Goal: Contribute content: Contribute content

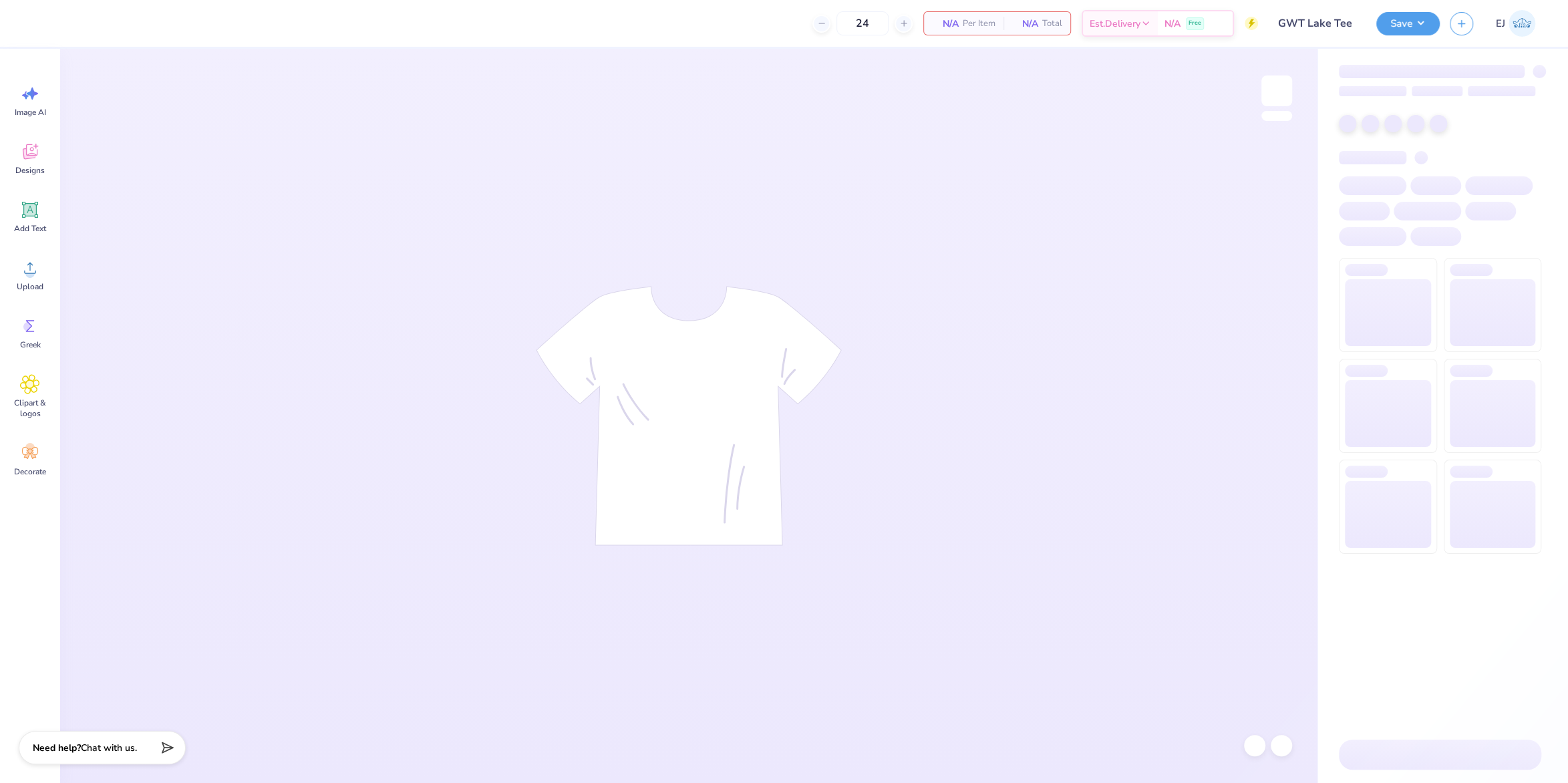
type input "GWT Lake Tee"
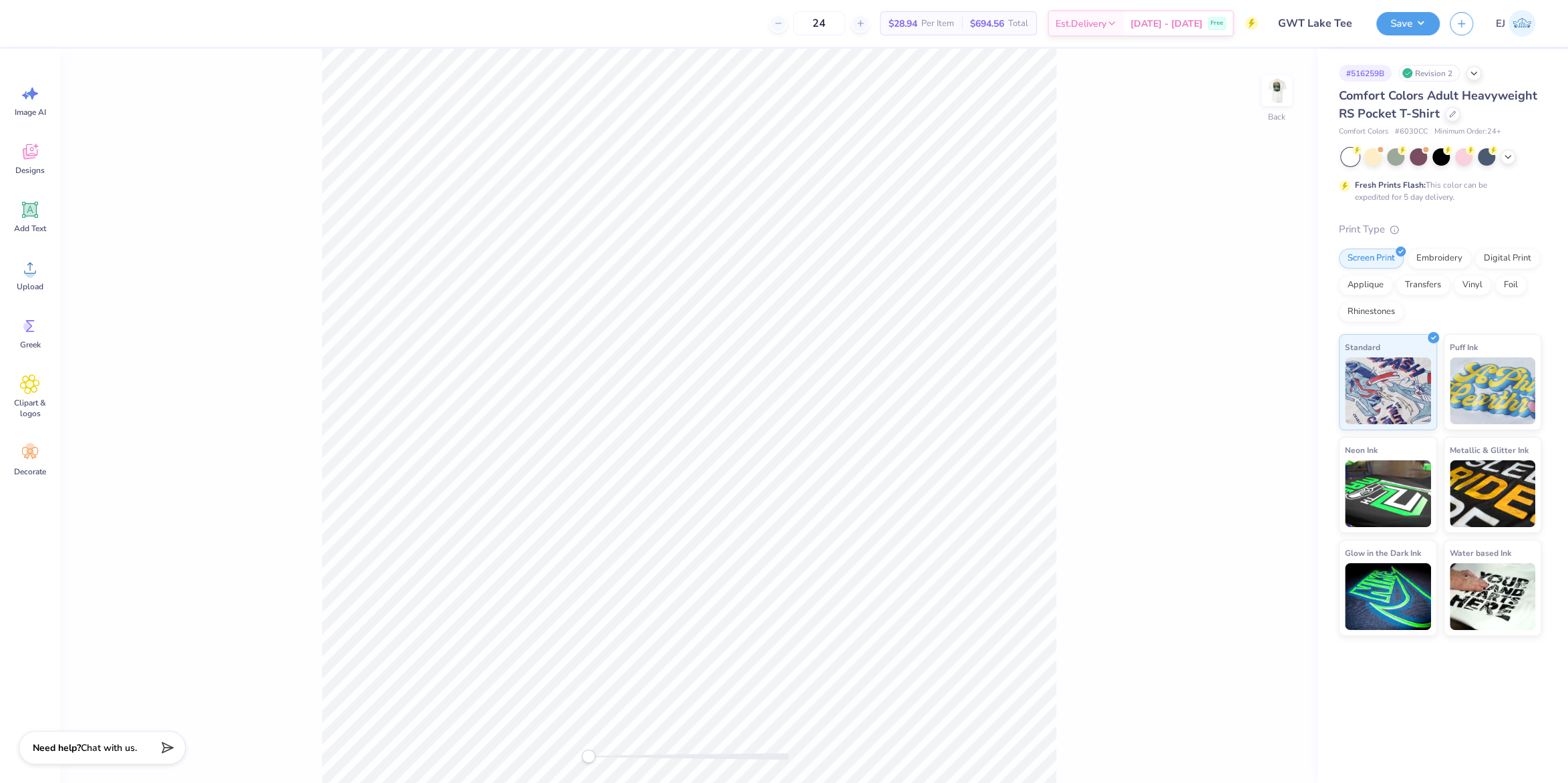
click at [1291, 64] on div "Back" at bounding box center [689, 417] width 1257 height 735
click at [1257, 106] on img at bounding box center [1276, 91] width 54 height 54
click at [36, 291] on span "Upload" at bounding box center [30, 286] width 26 height 10
click at [40, 287] on span "Upload" at bounding box center [30, 286] width 26 height 10
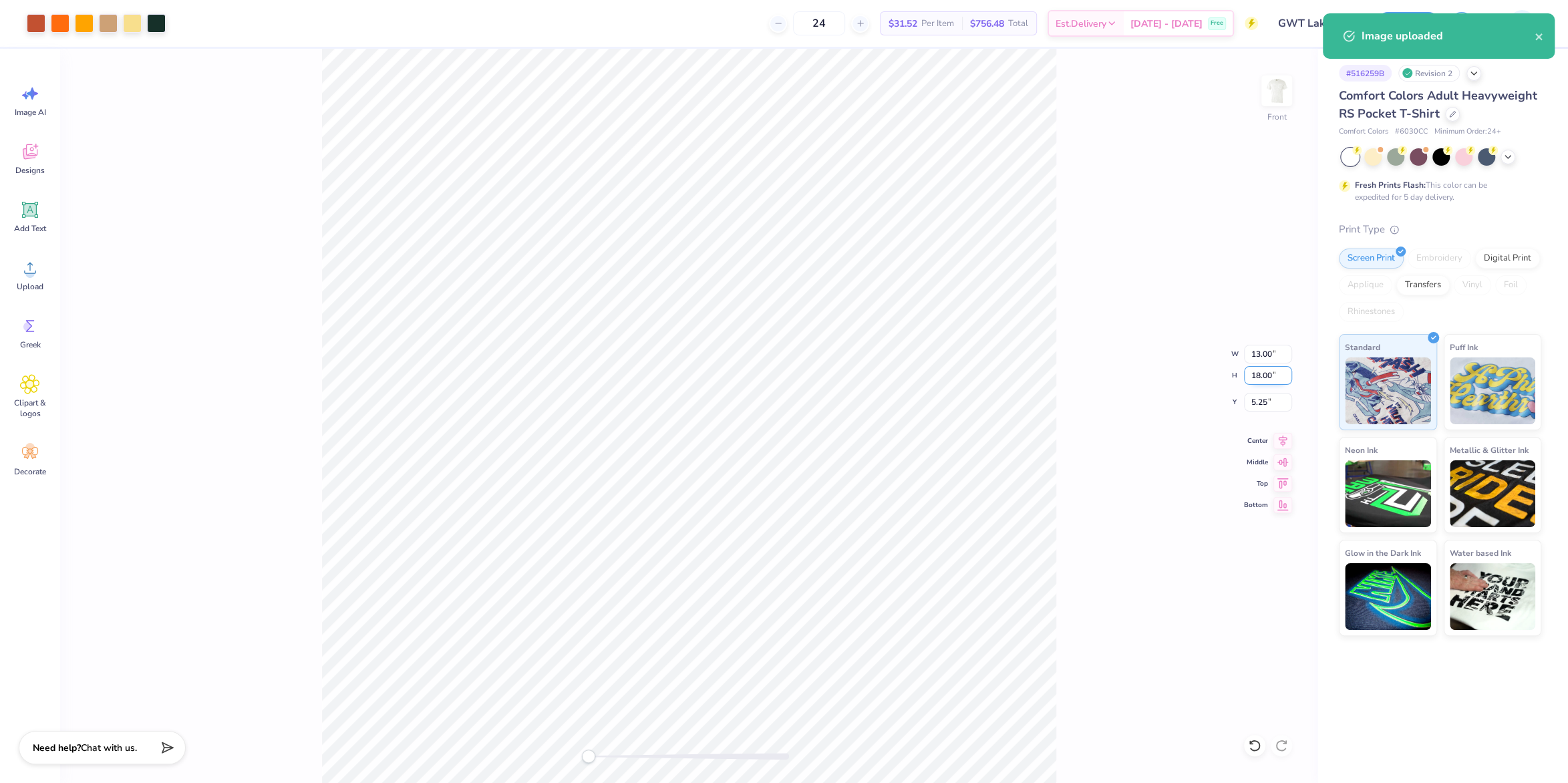
click at [1253, 373] on input "18.00" at bounding box center [1267, 376] width 48 height 19
type input "12"
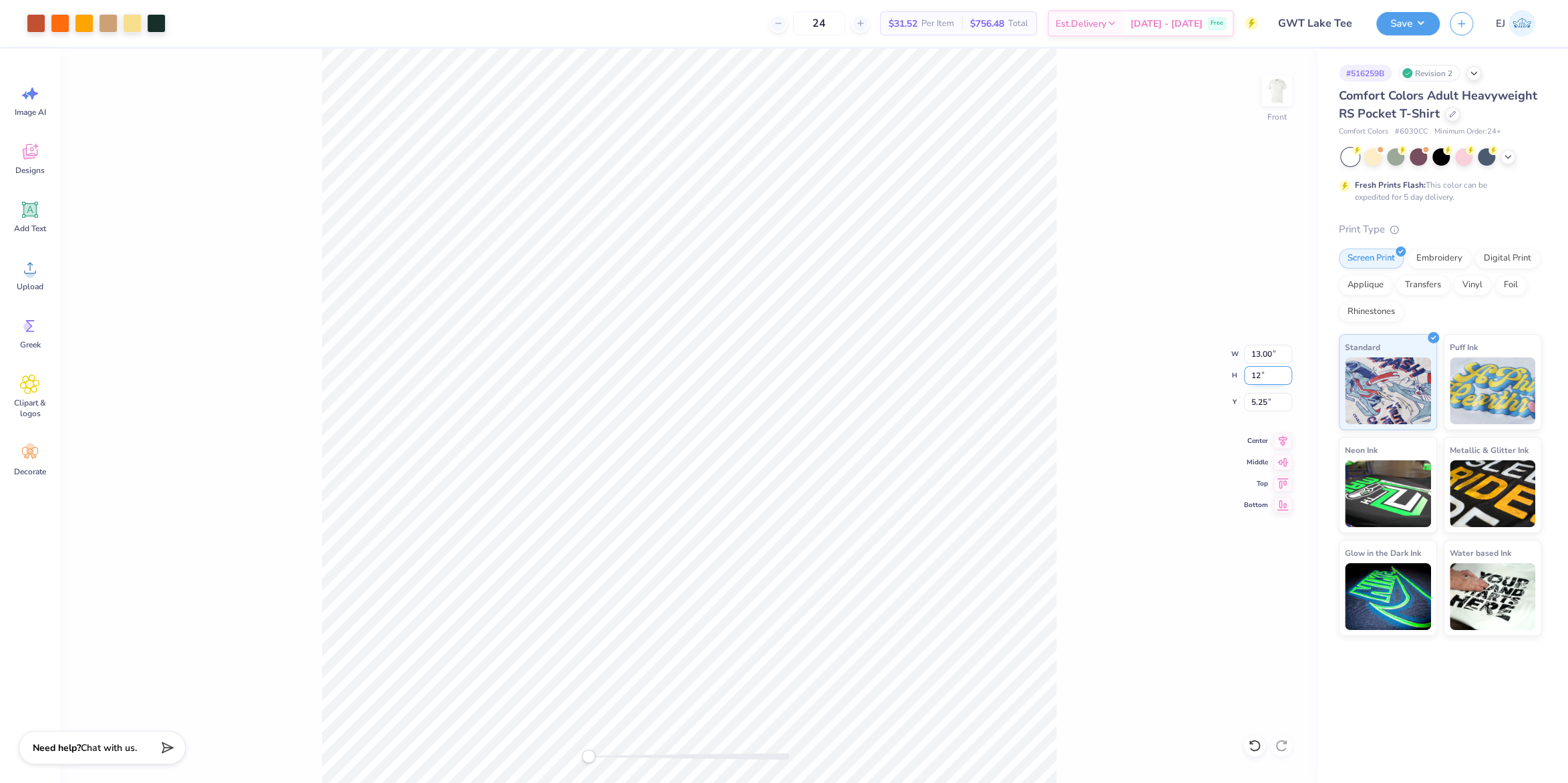
type input "8.67"
type input "12.00"
type input "8.25"
click at [1271, 406] on input "8.25" at bounding box center [1267, 402] width 48 height 19
type input "3"
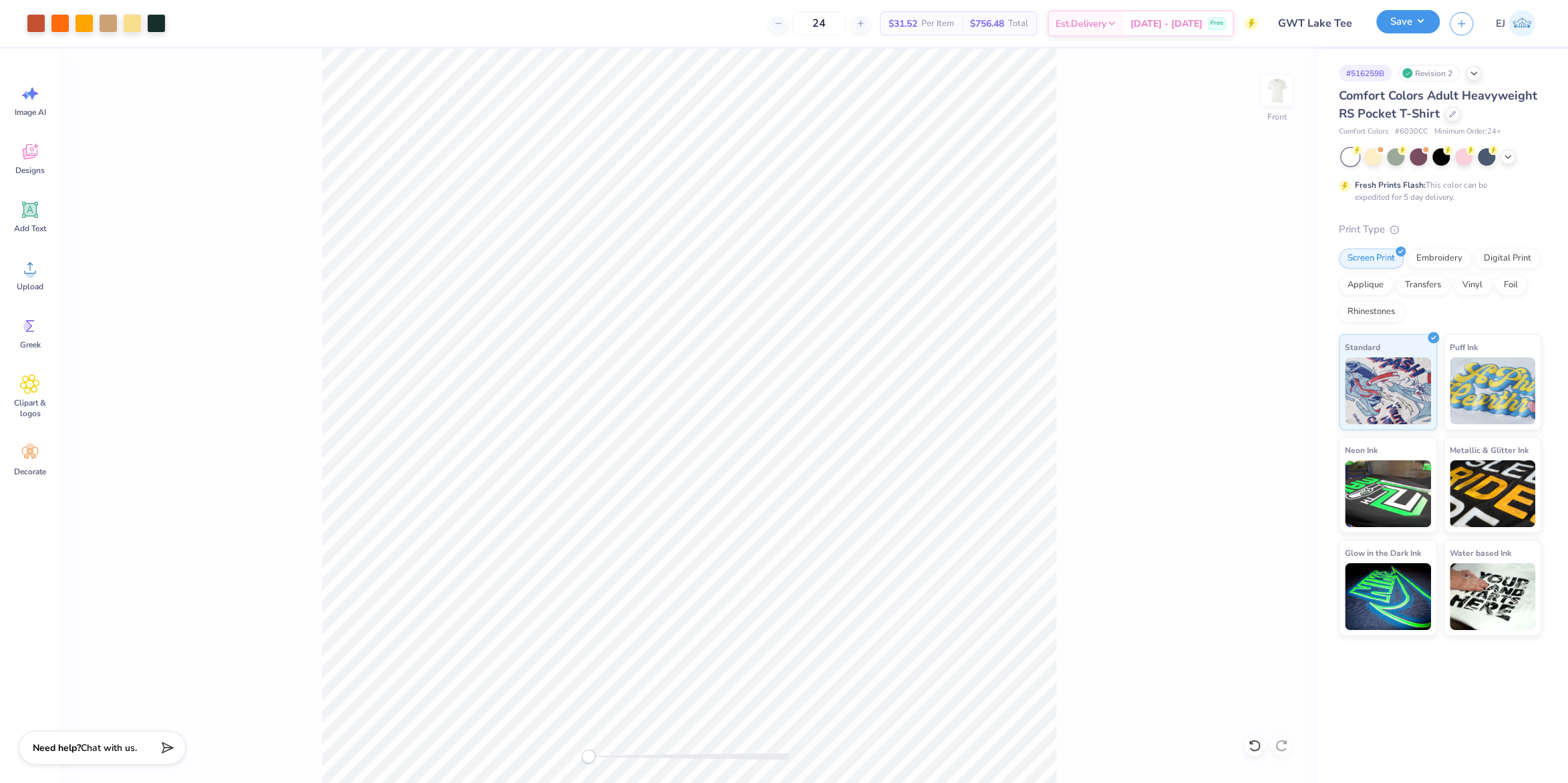
click at [1394, 32] on button "Save" at bounding box center [1407, 22] width 63 height 24
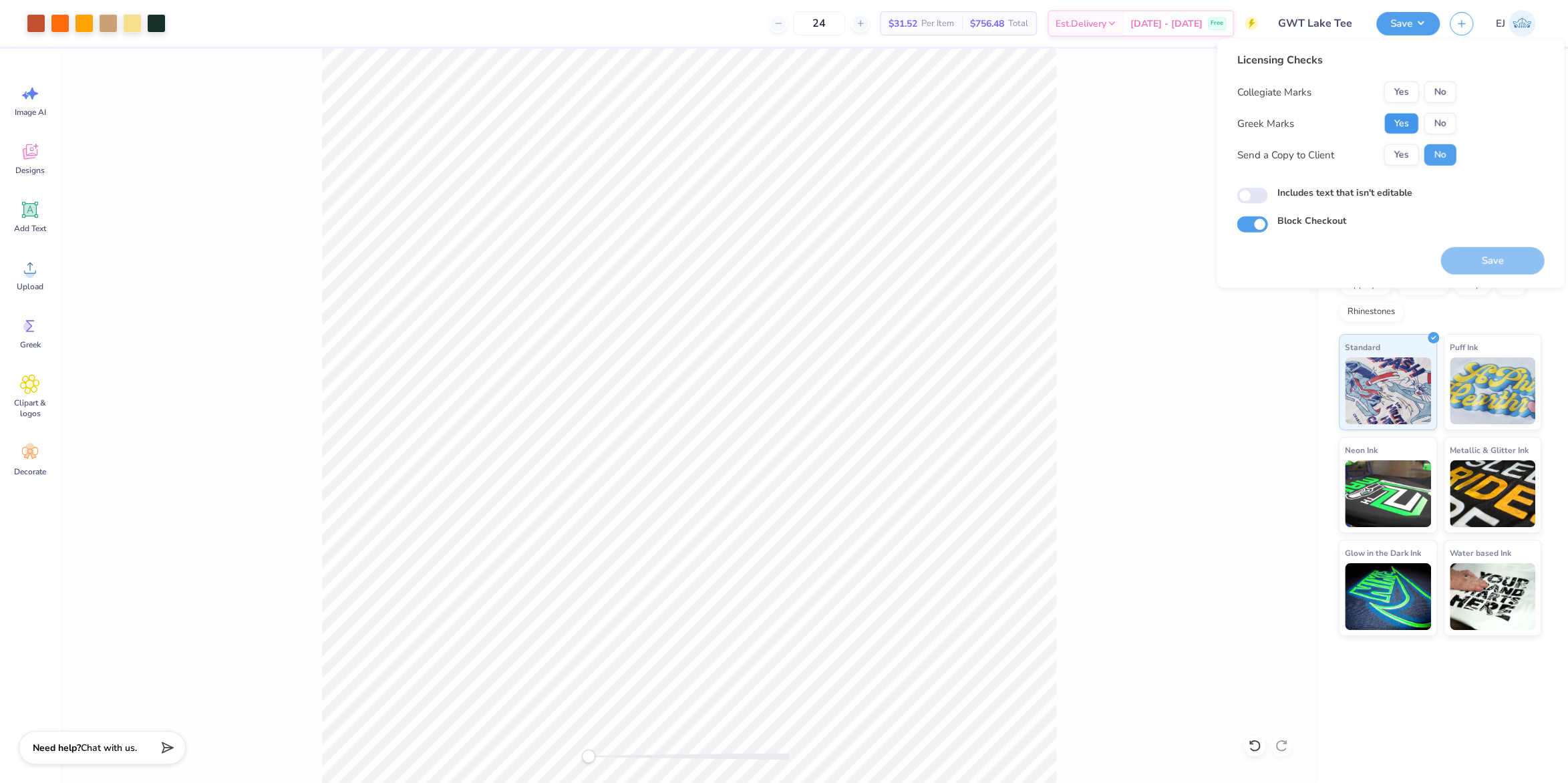
click at [1401, 116] on button "Yes" at bounding box center [1400, 124] width 35 height 22
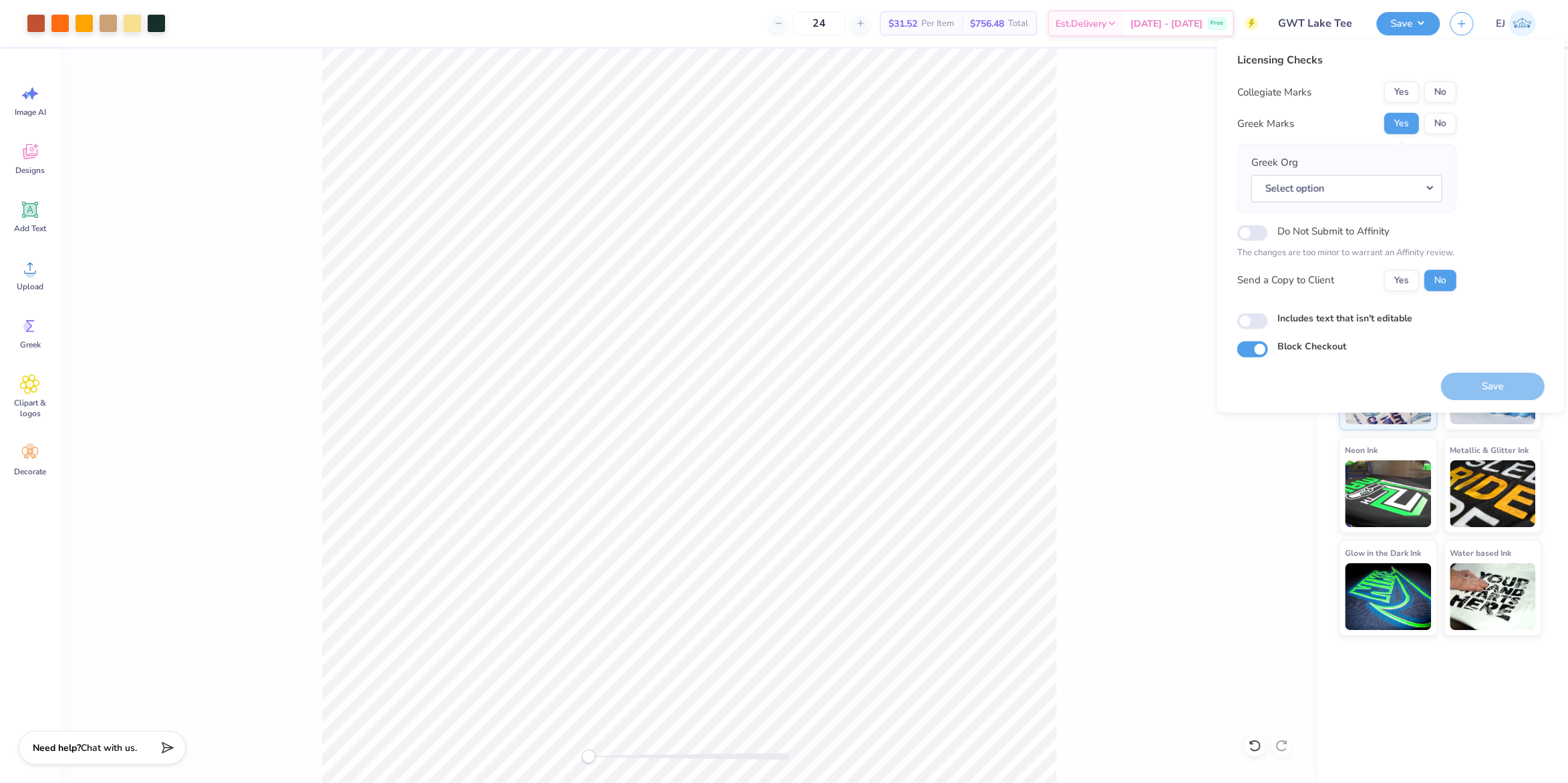
click at [1425, 113] on div "Collegiate Marks Yes No Greek Marks Yes No Greek Org Select option Do Not Submi…" at bounding box center [1346, 186] width 219 height 210
drag, startPoint x: 1428, startPoint y: 120, endPoint x: 1430, endPoint y: 112, distance: 8.2
click at [1429, 120] on button "No" at bounding box center [1440, 124] width 32 height 22
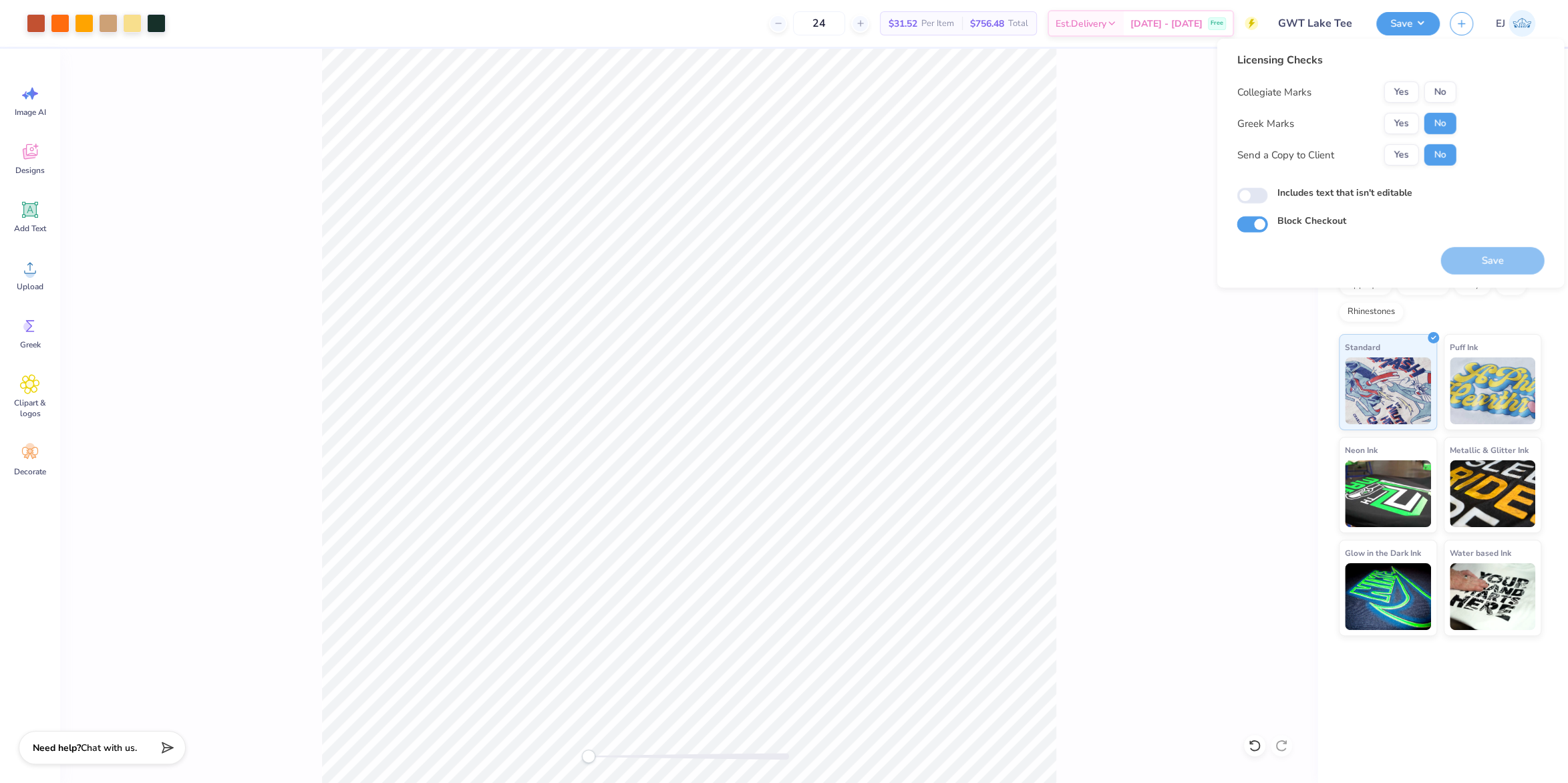
click at [1433, 104] on div "Collegiate Marks Yes No Greek Marks Yes No Send a Copy to Client Yes No" at bounding box center [1346, 123] width 219 height 84
click at [1436, 95] on button "No" at bounding box center [1440, 92] width 32 height 22
click at [1460, 262] on button "Save" at bounding box center [1492, 261] width 104 height 27
